Goal: Task Accomplishment & Management: Complete application form

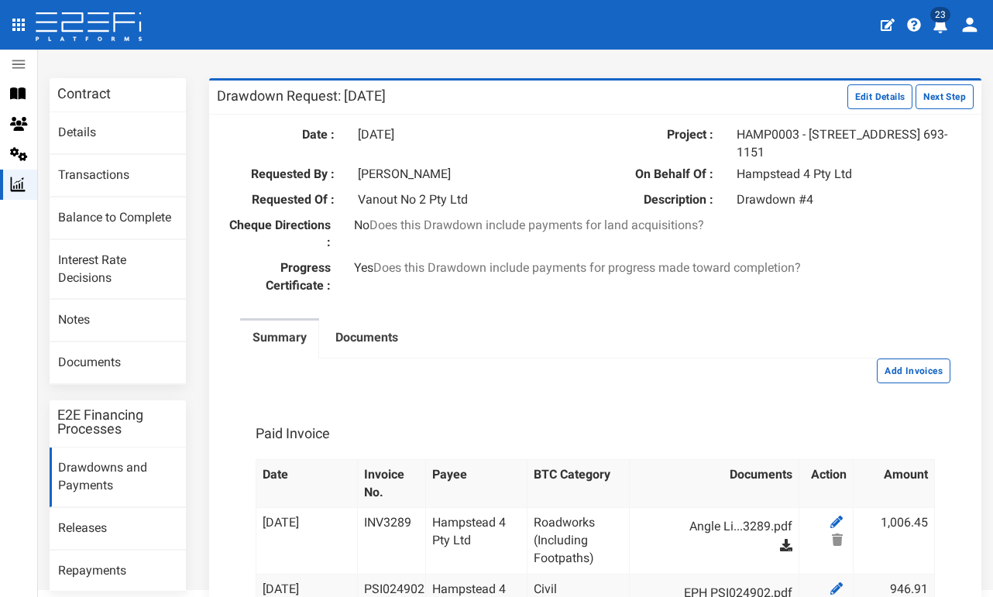
scroll to position [60, 0]
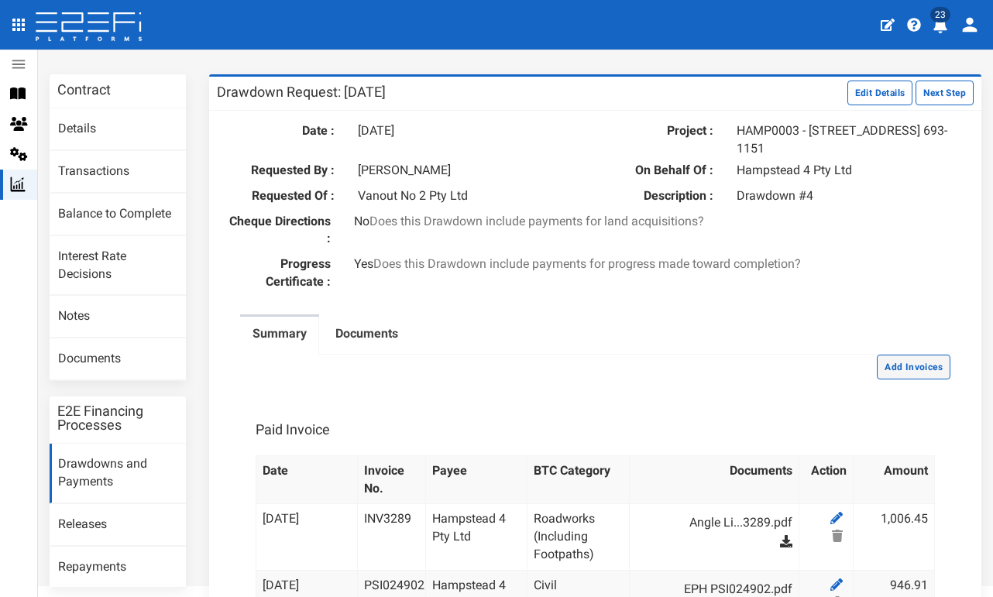
click at [897, 356] on button "Add Invoices" at bounding box center [914, 367] width 74 height 25
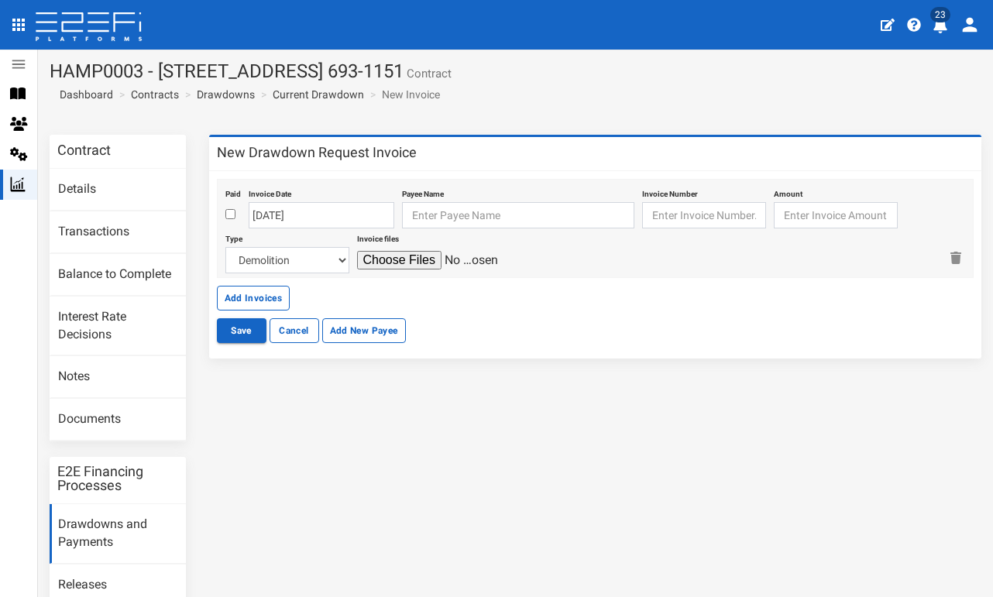
click at [232, 216] on input "checkbox" at bounding box center [230, 214] width 10 height 10
checkbox input "true"
click at [450, 208] on input "text" at bounding box center [518, 215] width 232 height 26
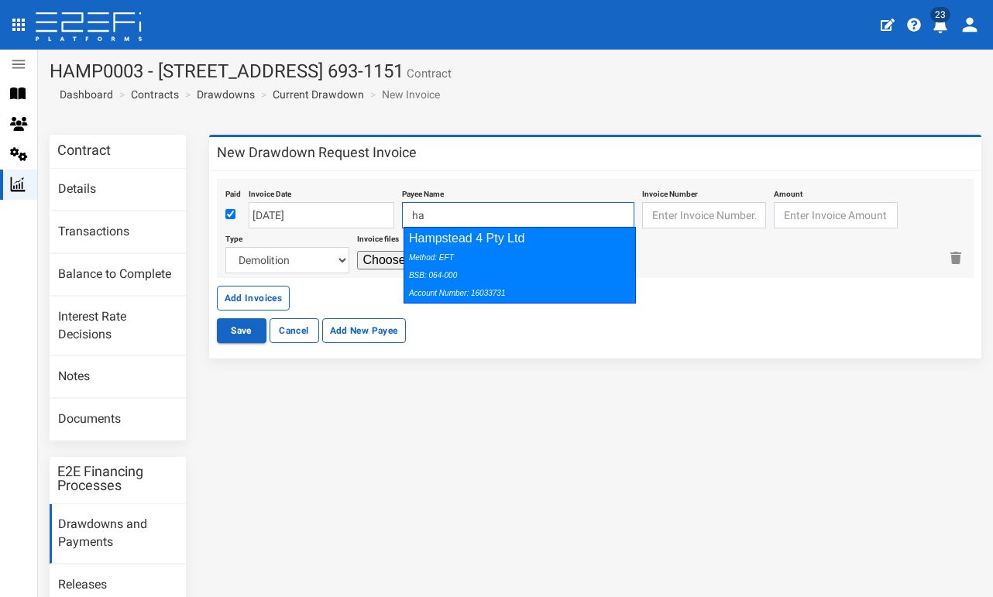
click at [552, 280] on div "Method: EFT BSB: 064-000 Account Number: 16033731" at bounding box center [516, 274] width 214 height 53
type input "Hampstead 4 Pty Ltd 064-000 16033731"
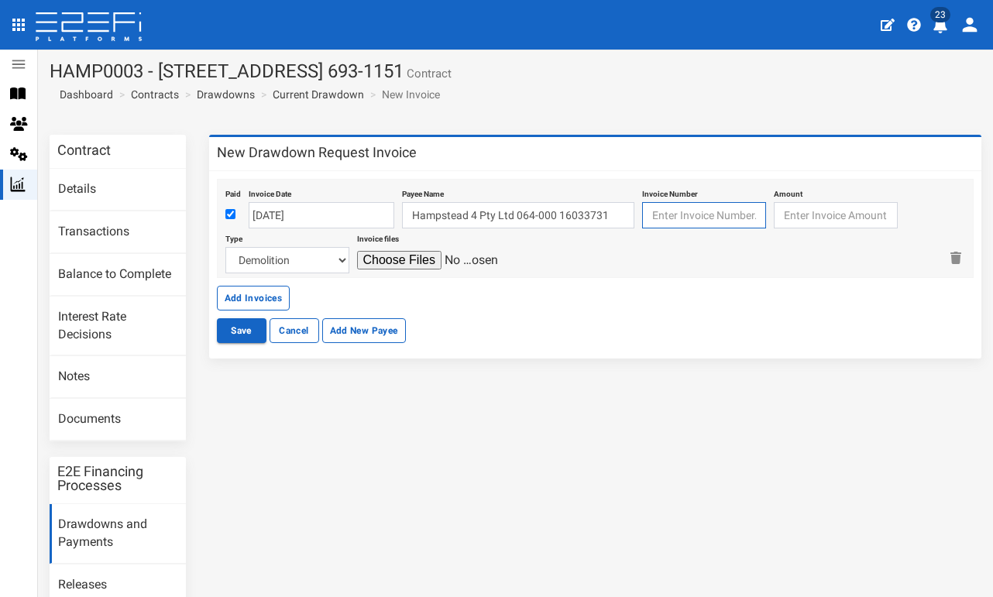
click at [666, 211] on input "text" at bounding box center [704, 215] width 124 height 26
paste input "EN-021646"
type input "EN-021646"
type input "6997.43"
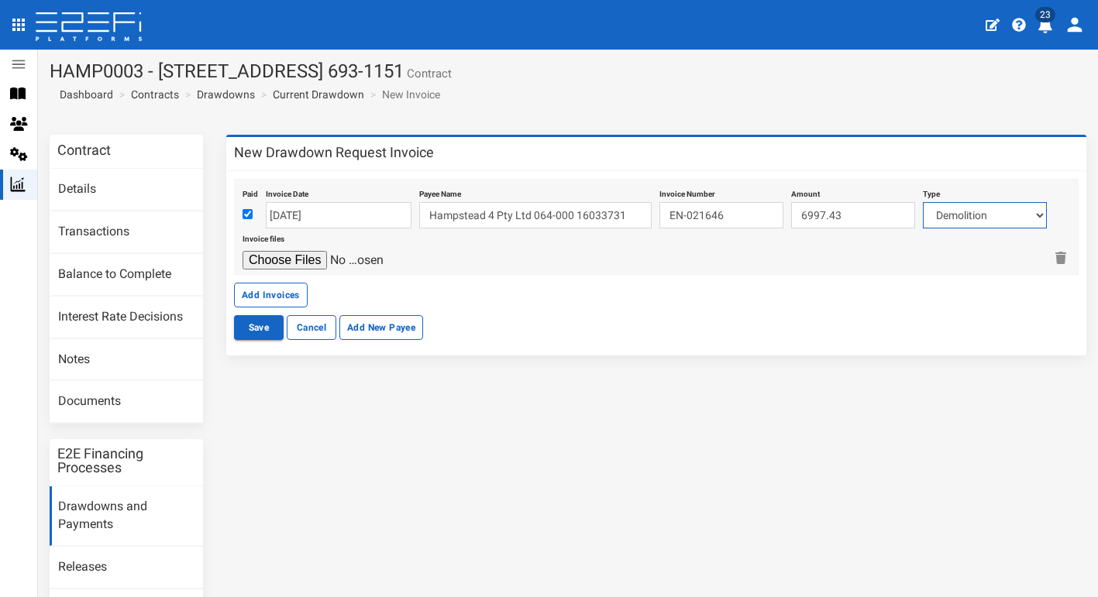
select select "Electricity/Telecommunications~100~MISCELLANEOUS WORKS"
click at [308, 255] on input "file" at bounding box center [315, 260] width 147 height 19
type input "C:\fakepath\CV Services Group EN-021646.pdf"
click at [291, 288] on button "Add Invoices" at bounding box center [271, 295] width 74 height 25
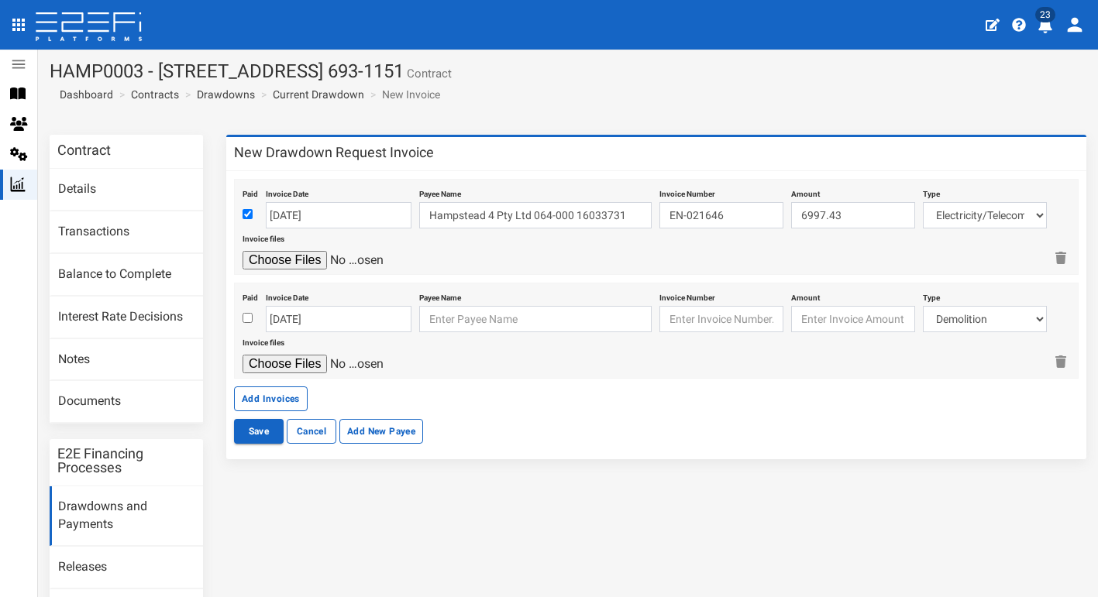
click at [249, 315] on input "checkbox" at bounding box center [247, 318] width 10 height 10
checkbox input "true"
click at [435, 315] on input "text" at bounding box center [535, 319] width 232 height 26
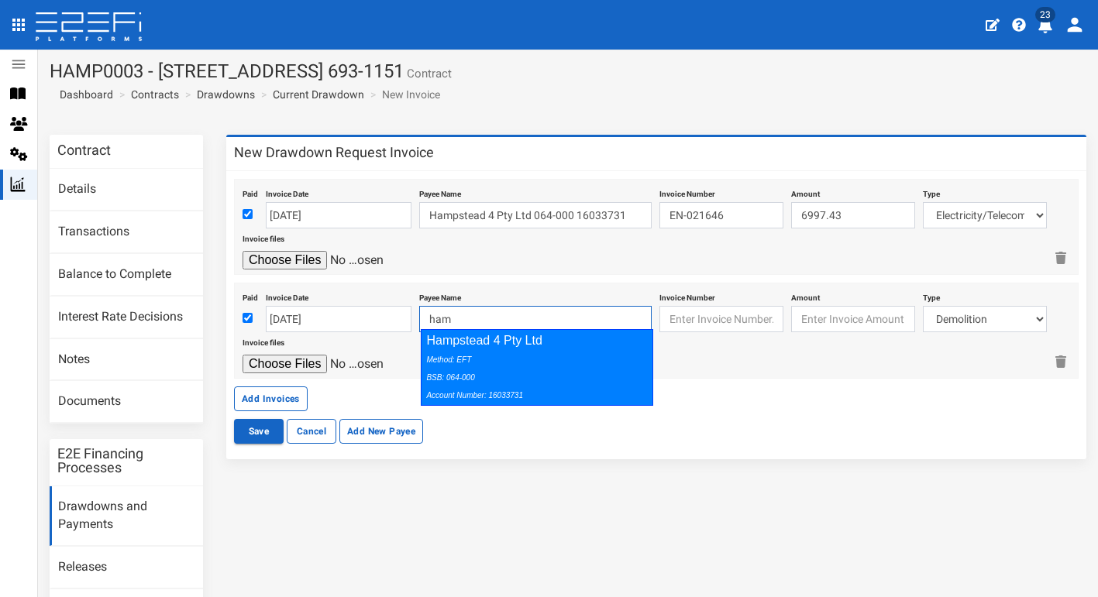
click at [570, 363] on div "Method: EFT BSB: 064-000 Account Number: 16033731" at bounding box center [533, 376] width 214 height 53
type input "Hampstead 4 Pty Ltd 064-000 16033731"
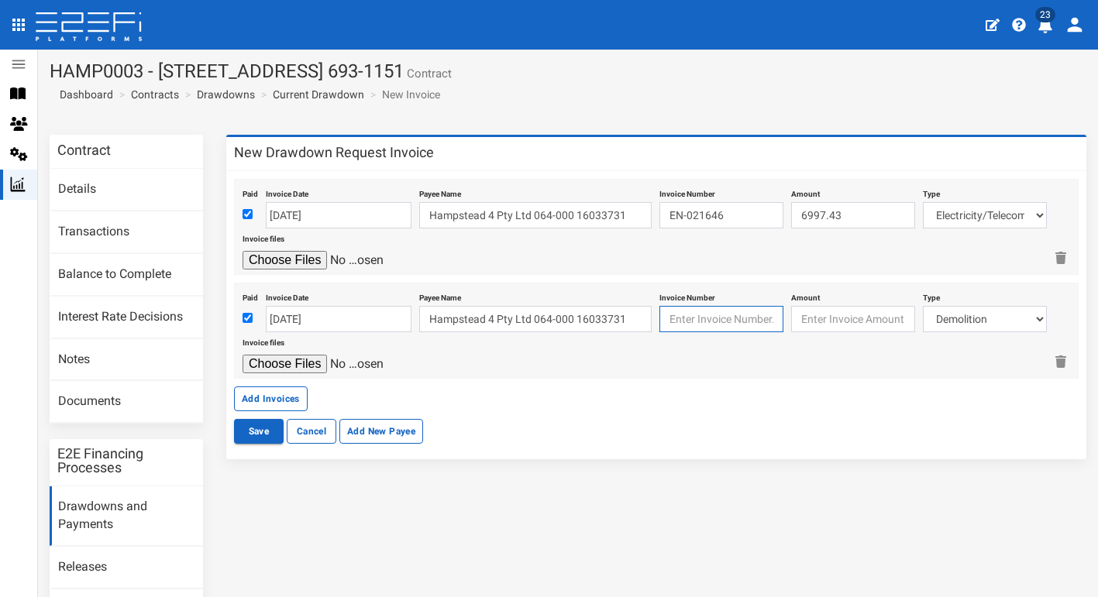
click at [693, 319] on input "text" at bounding box center [721, 319] width 124 height 26
paste input "INV13913"
type input "INV13913"
type input "1765.10"
click at [785, 398] on div "Paid Invoice Date [DATE] Payee Name Hampstead 4 Pty Ltd 064-000 16033731 Invoic…" at bounding box center [656, 295] width 844 height 232
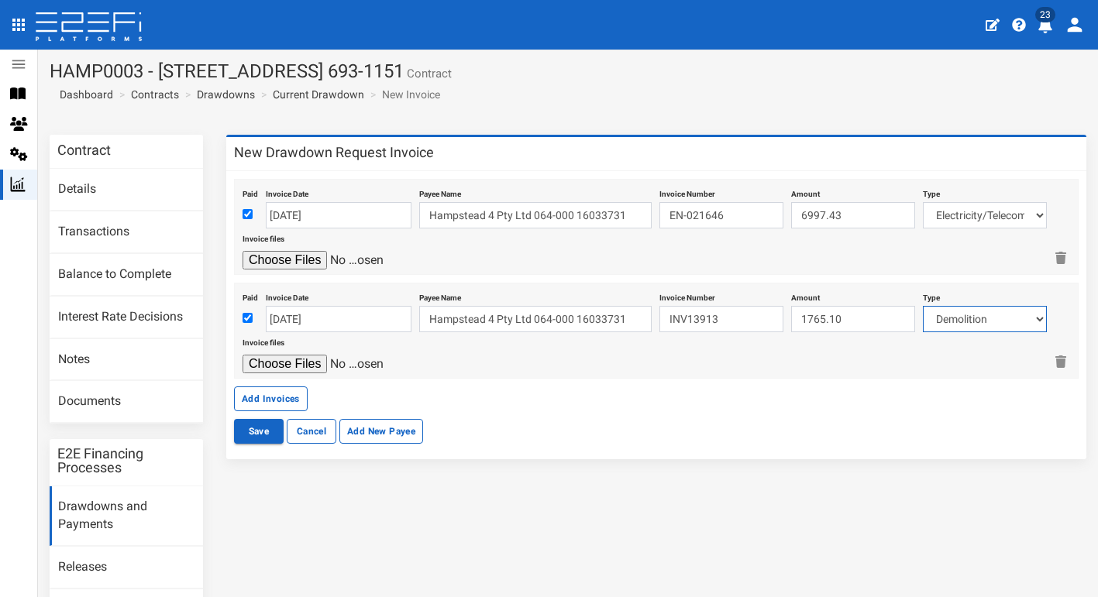
select select "Roadworks (Including Footpaths)~75~CIVIL WORKS"
click at [304, 357] on input "file" at bounding box center [315, 364] width 147 height 19
type input "C:\fakepath\Image extra INV13913.pdf"
click at [286, 387] on button "Add Invoices" at bounding box center [271, 399] width 74 height 25
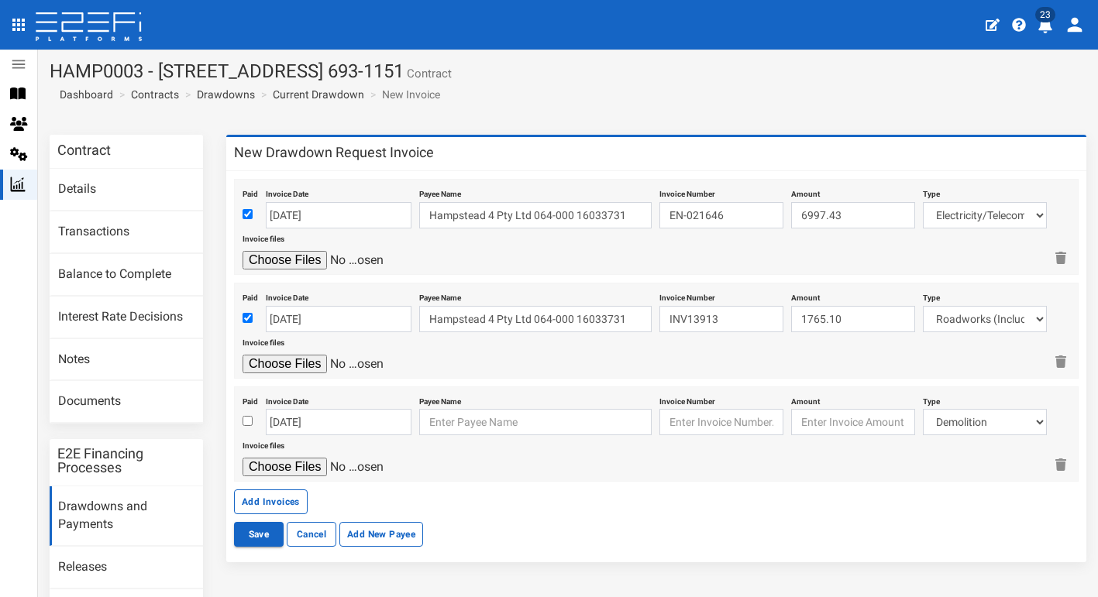
click at [250, 418] on input "checkbox" at bounding box center [247, 421] width 10 height 10
checkbox input "true"
click at [727, 416] on input "text" at bounding box center [721, 422] width 124 height 26
paste input "INV97366"
type input "INV97366"
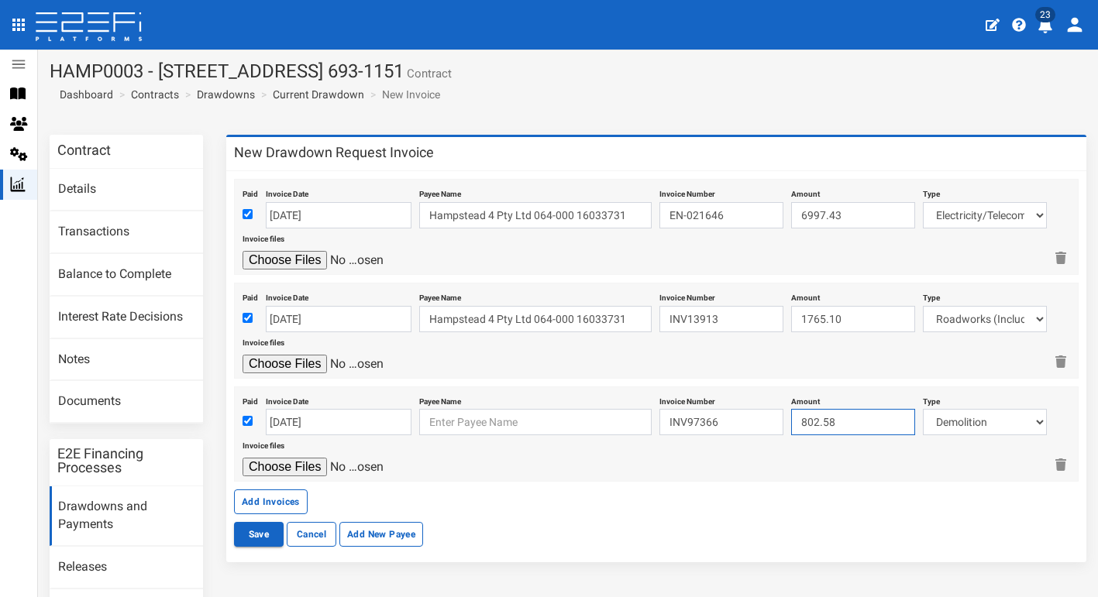
type input "802.58"
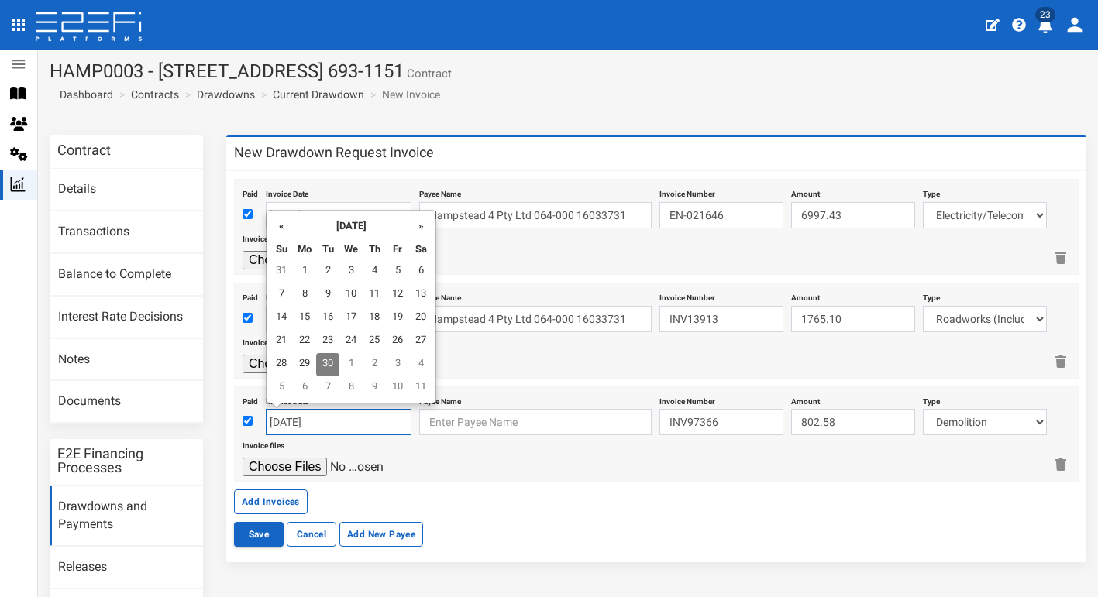
click at [351, 414] on input "[DATE]" at bounding box center [339, 422] width 146 height 26
click at [445, 414] on input "text" at bounding box center [535, 422] width 232 height 26
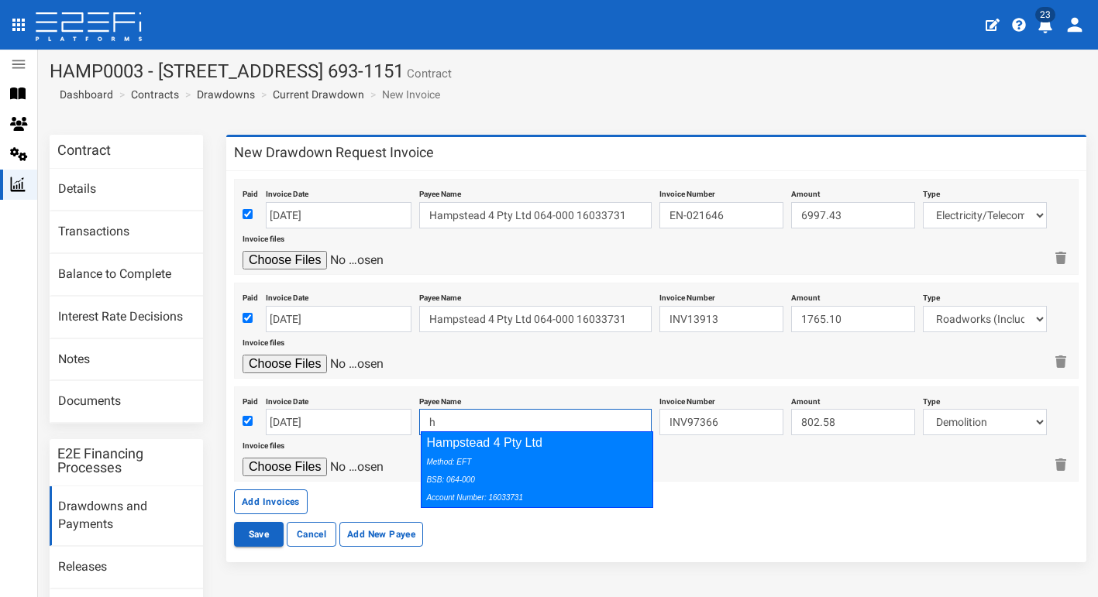
click at [483, 452] on div "Method: EFT BSB: 064-000 Account Number: 16033731" at bounding box center [533, 478] width 214 height 53
type input "Hampstead 4 Pty Ltd 064-000 16033731"
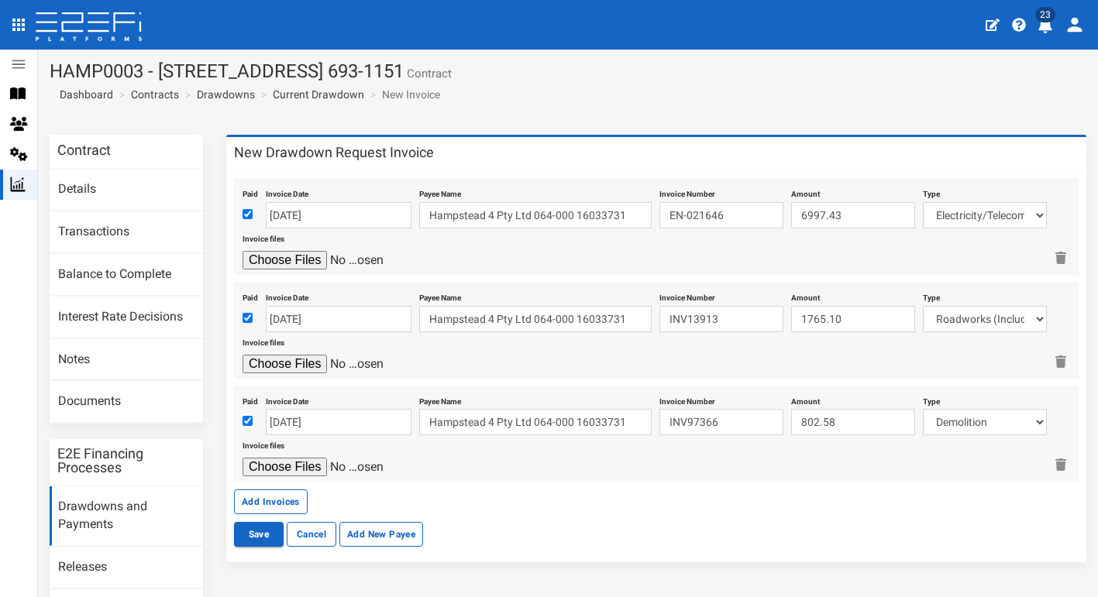
click at [806, 461] on div at bounding box center [642, 467] width 801 height 19
select select "Retaining ~72~CIVIL WORKS"
click at [258, 528] on button "Save" at bounding box center [259, 534] width 50 height 25
click at [300, 462] on input "file" at bounding box center [315, 467] width 147 height 19
type input "C:\fakepath\Nuway INV97366.PDF"
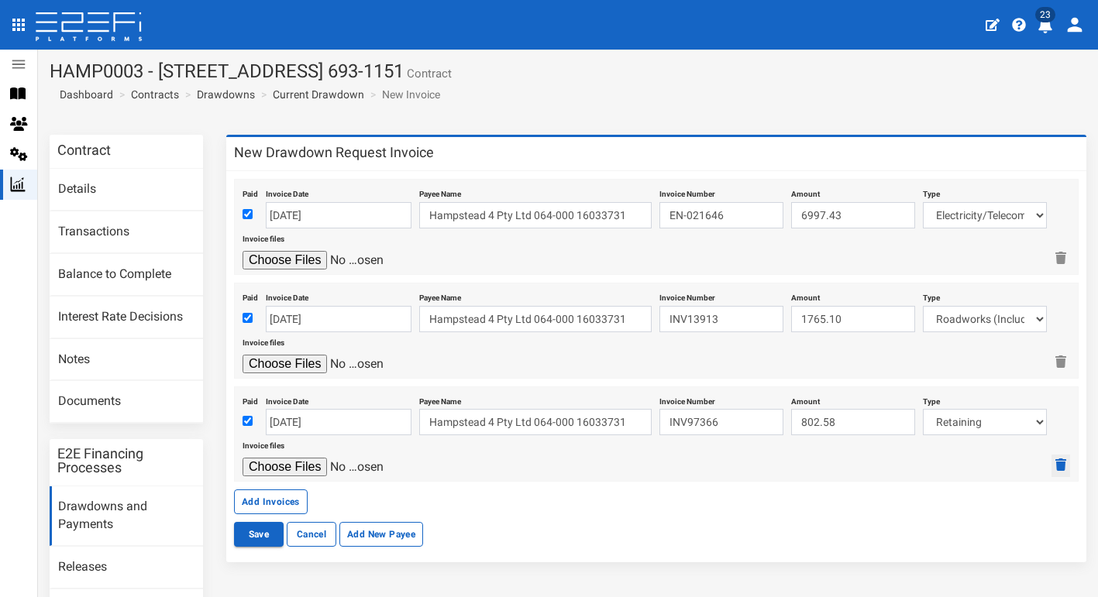
click at [992, 460] on icon "button" at bounding box center [1060, 465] width 11 height 12
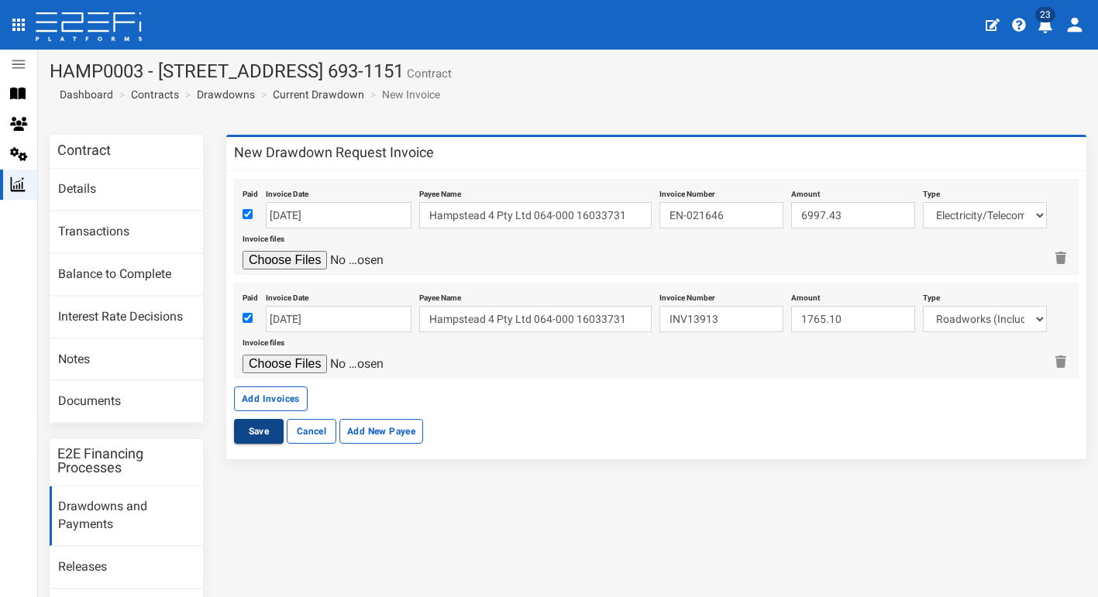
click at [260, 432] on button "Save" at bounding box center [259, 431] width 50 height 25
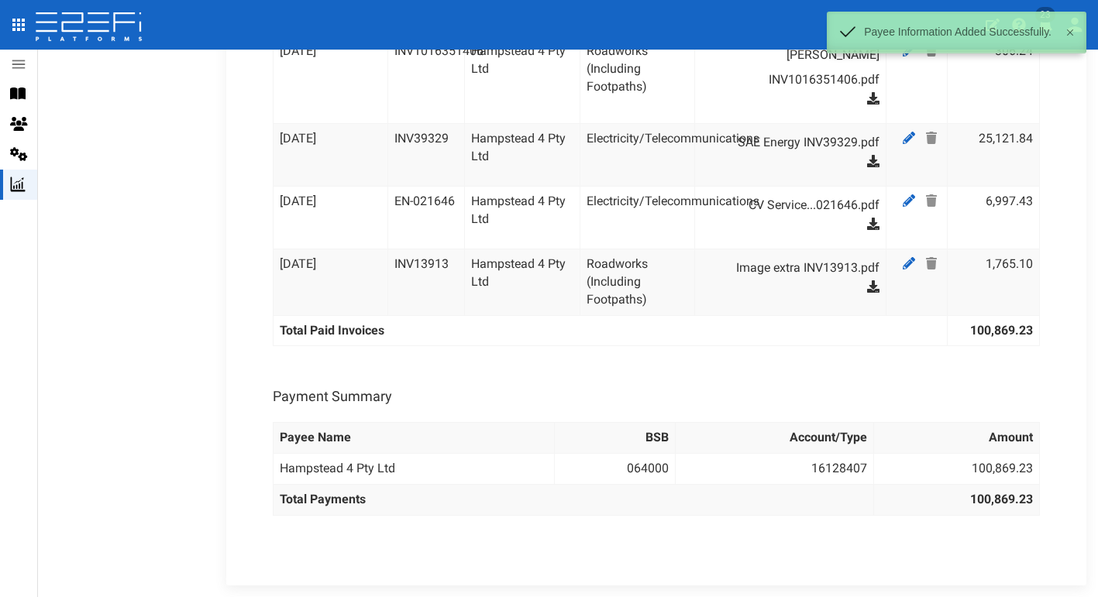
scroll to position [1278, 0]
